Goal: Task Accomplishment & Management: Complete application form

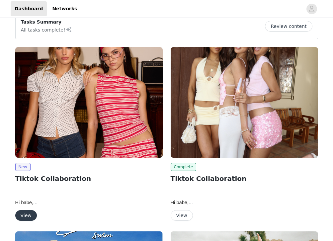
scroll to position [70, 0]
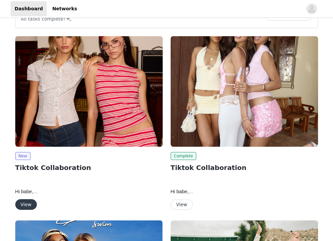
click at [29, 203] on button "View" at bounding box center [26, 204] width 22 height 11
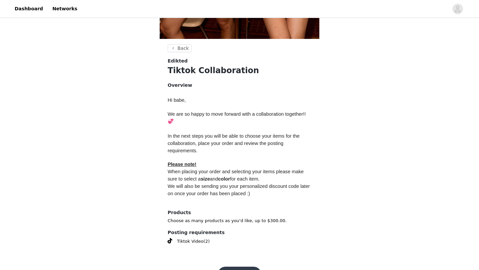
scroll to position [240, 0]
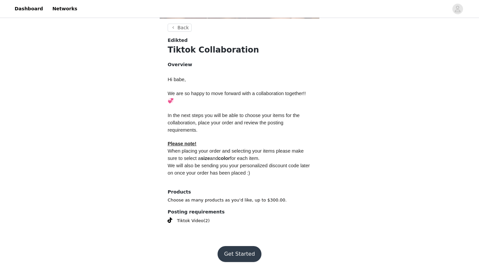
click at [231, 241] on button "Get Started" at bounding box center [239, 254] width 44 height 16
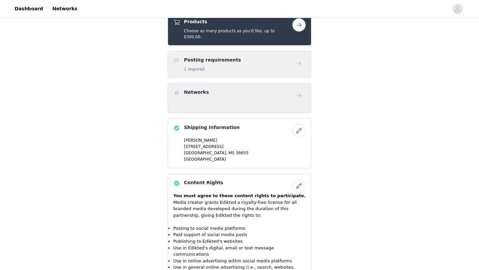
scroll to position [256, 0]
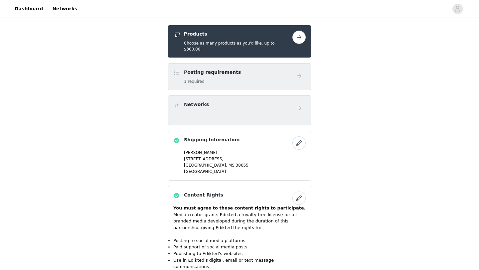
click at [264, 45] on h5 "Choose as many products as you'd like, up to $300.00." at bounding box center [238, 46] width 108 height 12
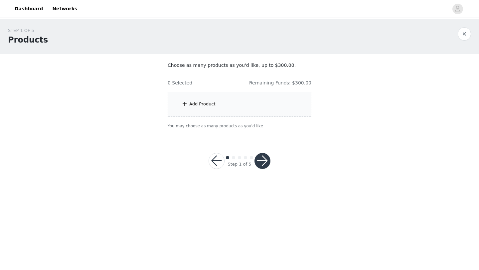
click at [205, 107] on div "Add Product" at bounding box center [202, 104] width 26 height 7
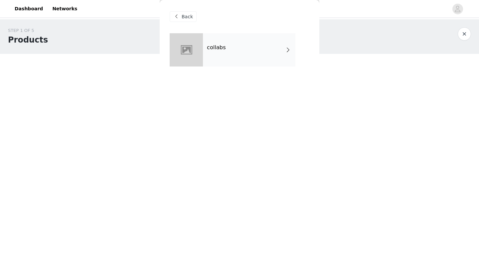
click at [226, 72] on div "collabs" at bounding box center [239, 54] width 140 height 43
click at [226, 58] on div "collabs" at bounding box center [249, 49] width 92 height 33
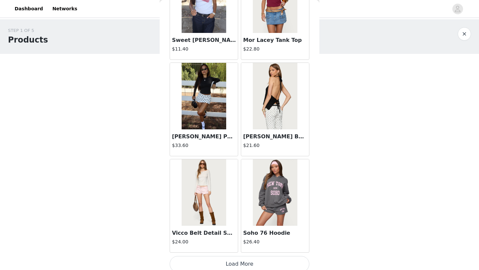
scroll to position [747, 0]
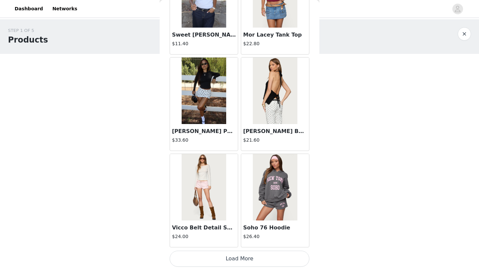
click at [233, 241] on button "Load More" at bounding box center [239, 259] width 140 height 16
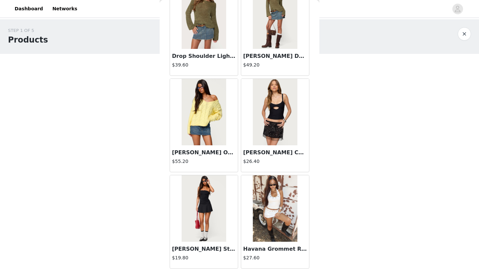
scroll to position [1711, 0]
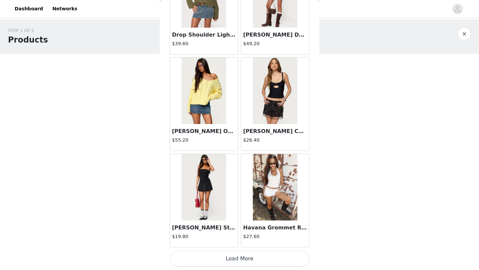
click at [244, 241] on button "Load More" at bounding box center [239, 259] width 140 height 16
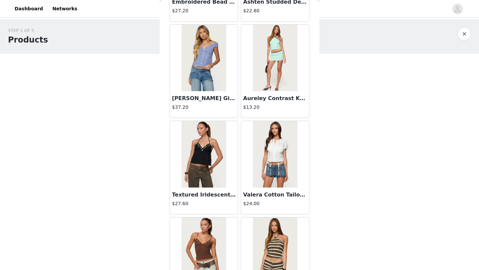
scroll to position [2675, 0]
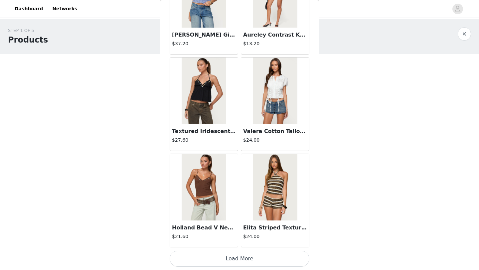
click at [260, 241] on button "Load More" at bounding box center [239, 259] width 140 height 16
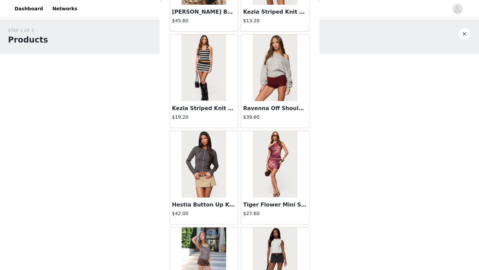
scroll to position [3638, 0]
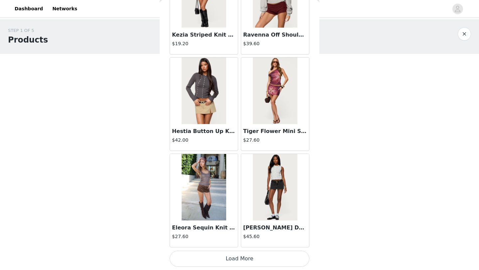
click at [278, 241] on button "Load More" at bounding box center [239, 259] width 140 height 16
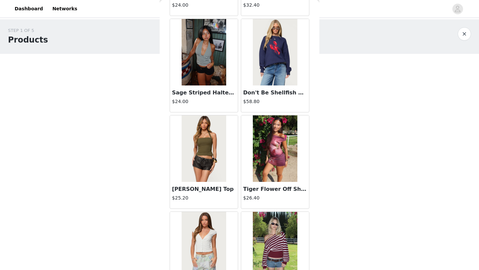
scroll to position [4064, 0]
